Goal: Task Accomplishment & Management: Manage account settings

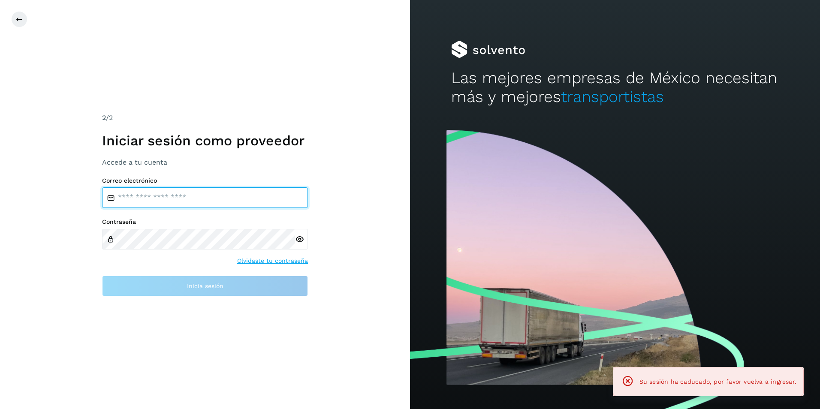
click at [200, 195] on input "email" at bounding box center [205, 197] width 206 height 21
type input "**********"
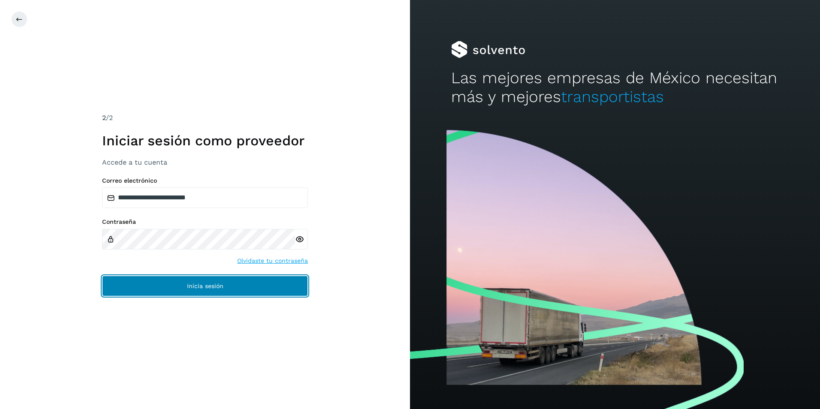
click at [209, 288] on span "Inicia sesión" at bounding box center [205, 286] width 36 height 6
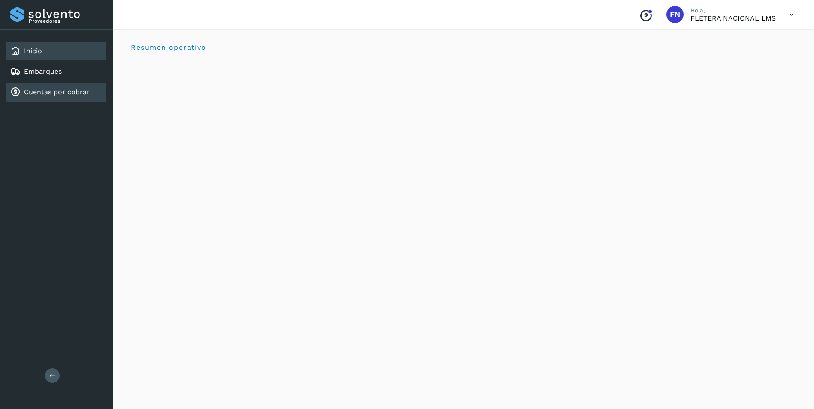
click at [71, 96] on link "Cuentas por cobrar" at bounding box center [57, 92] width 66 height 8
